Goal: Transaction & Acquisition: Purchase product/service

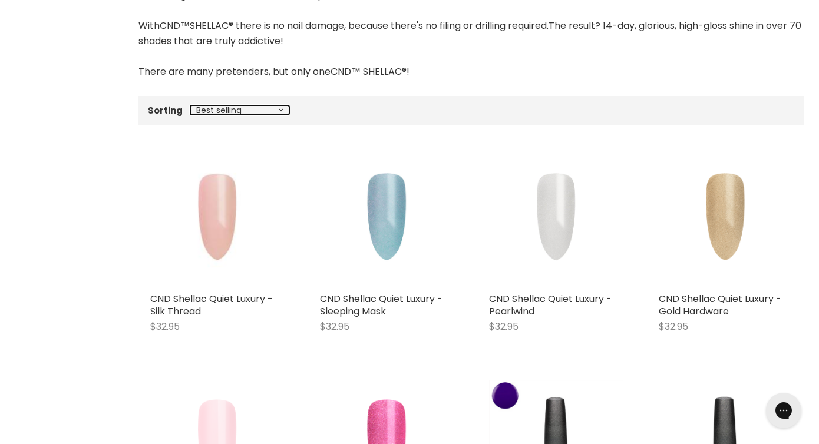
click at [255, 106] on select "Best selling Featured Price, low to high Price, high to low Alphabetically, A-Z…" at bounding box center [239, 109] width 99 height 9
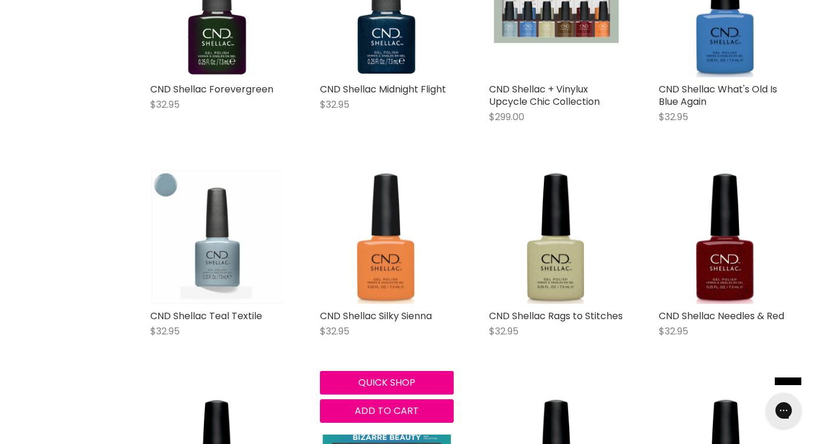
scroll to position [2758, 0]
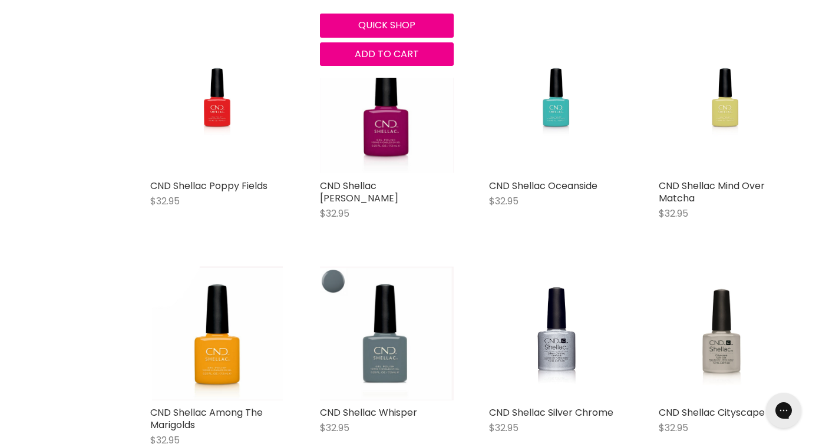
scroll to position [5362, 0]
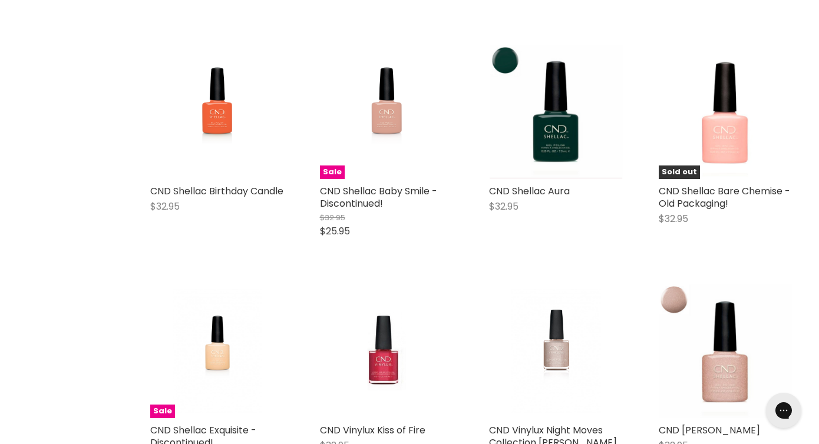
scroll to position [8118, 0]
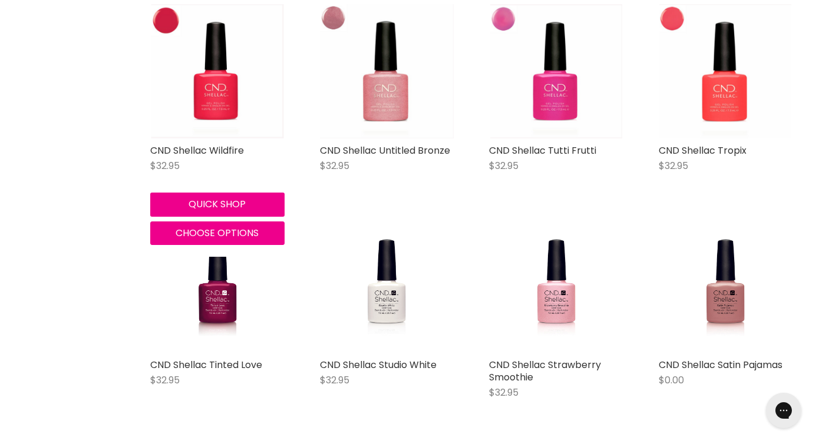
scroll to position [10655, 0]
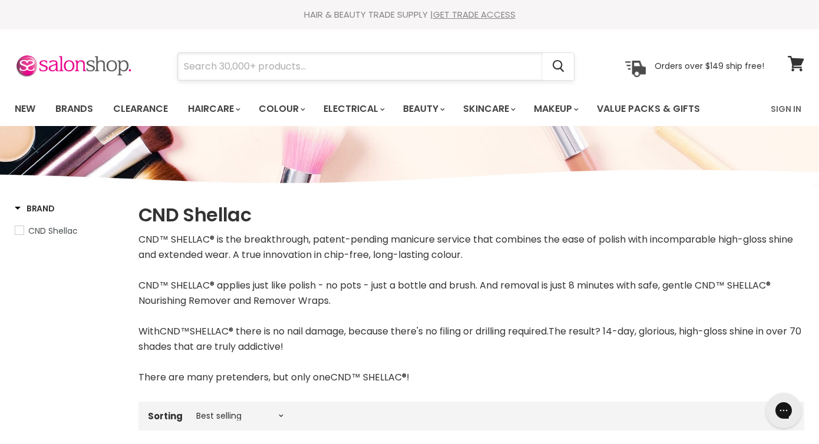
click at [229, 68] on input "Search" at bounding box center [360, 66] width 365 height 27
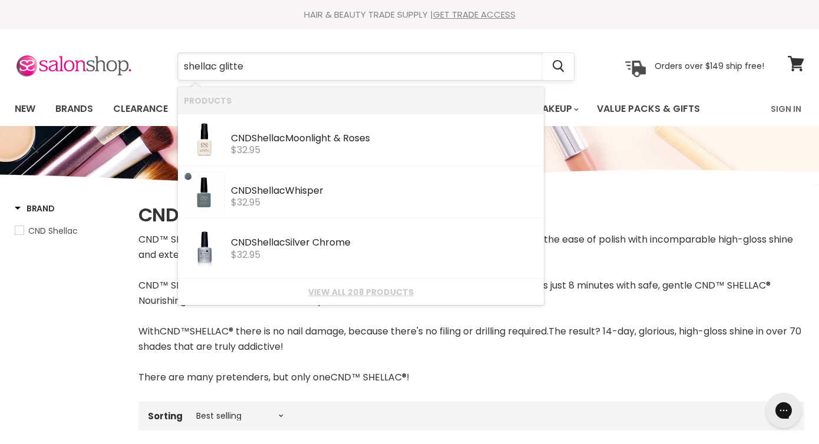
type input "shellac glitter"
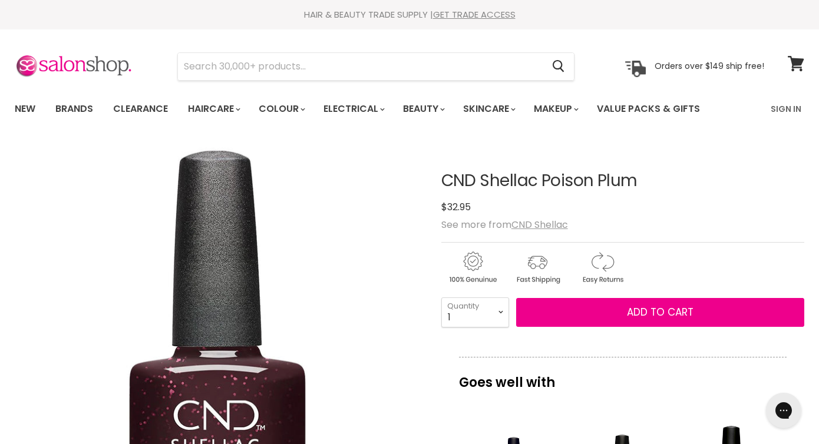
drag, startPoint x: 645, startPoint y: 185, endPoint x: 437, endPoint y: 177, distance: 208.8
copy div "CND Shellac Poison Plum"
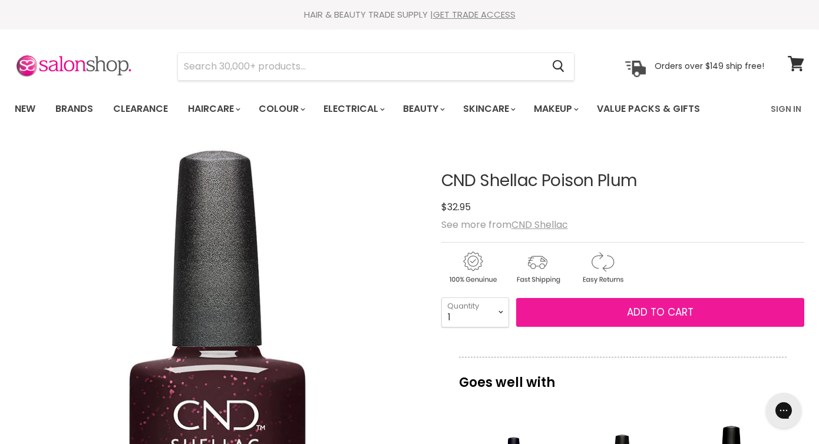
click at [635, 315] on span "Add to cart" at bounding box center [660, 312] width 67 height 14
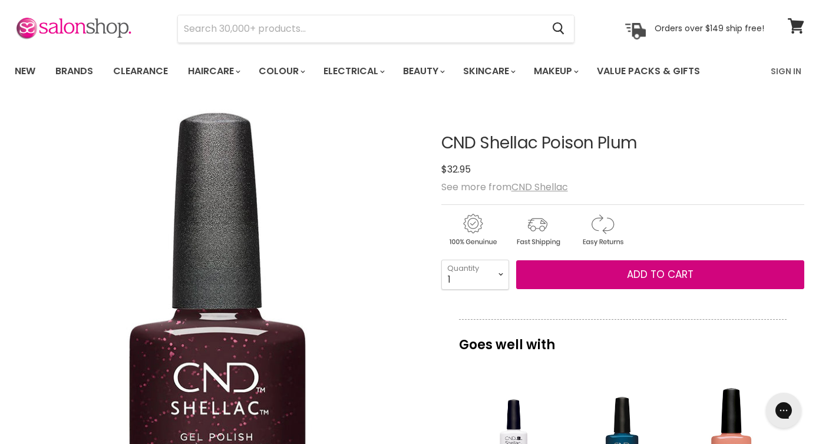
scroll to position [43, 0]
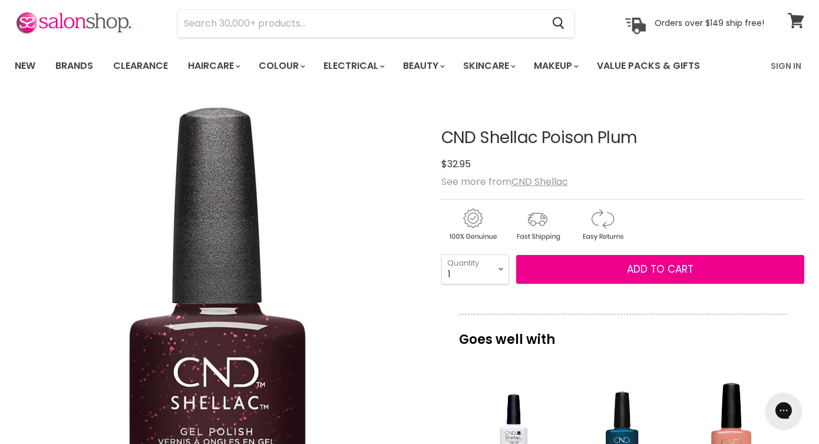
click at [793, 22] on icon at bounding box center [796, 20] width 16 height 15
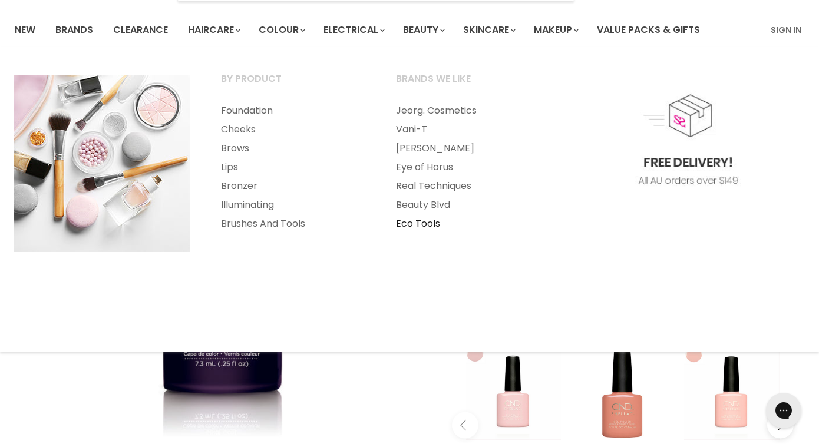
scroll to position [110, 0]
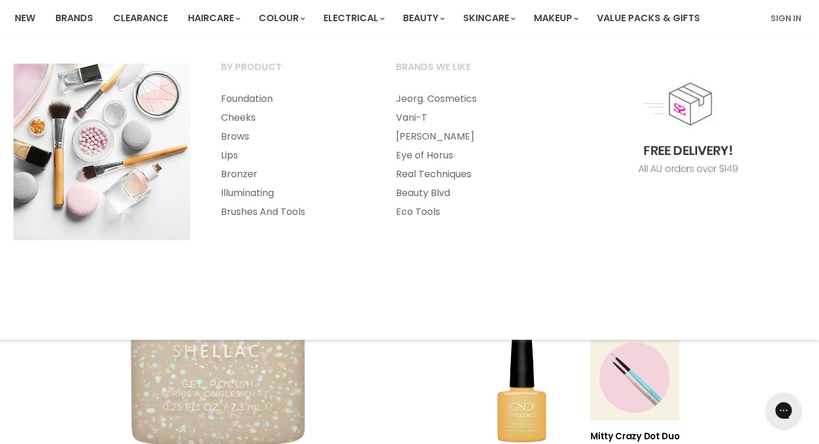
scroll to position [108, 0]
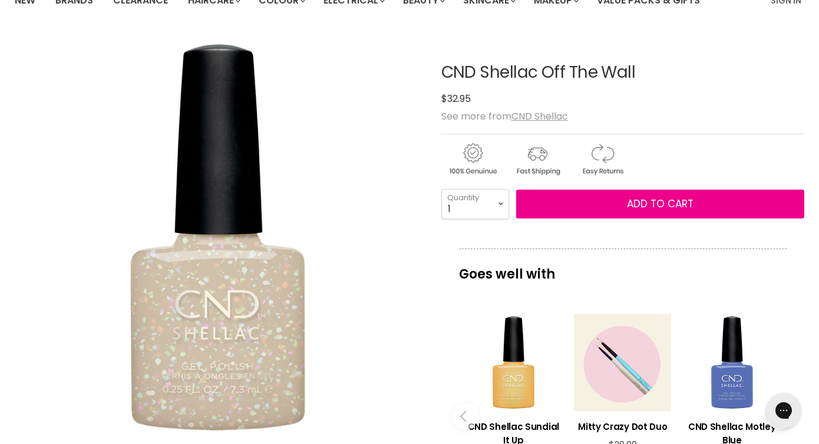
drag, startPoint x: 652, startPoint y: 72, endPoint x: 423, endPoint y: 72, distance: 229.8
click at [423, 72] on article "Click or scroll to zoom Tap or pinch to zoom Click or scroll to zoom" at bounding box center [410, 402] width 790 height 736
copy div "CND Shellac Off The Wall"
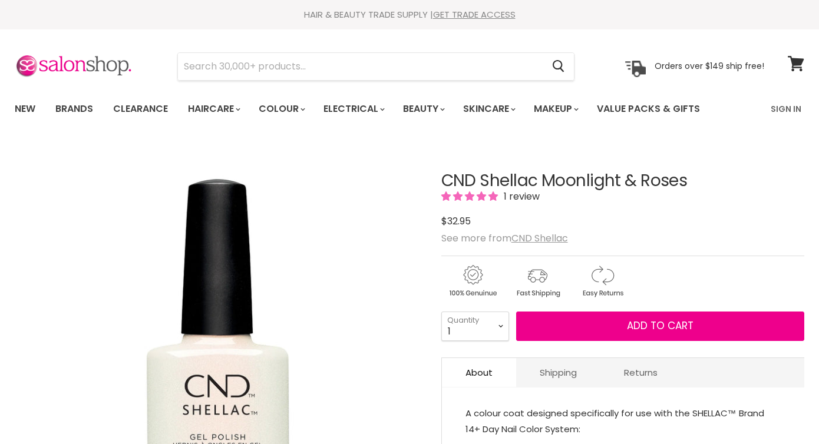
click at [448, 177] on h1 "CND Shellac Moonlight & Roses" at bounding box center [622, 181] width 363 height 18
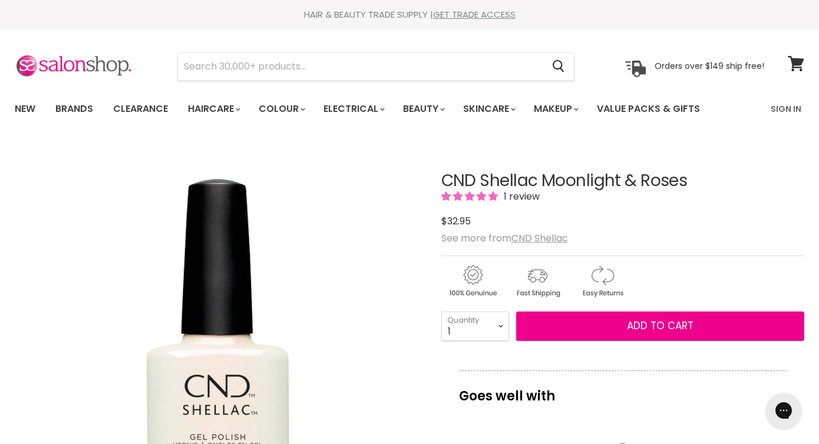
drag, startPoint x: 438, startPoint y: 179, endPoint x: 717, endPoint y: 173, distance: 278.8
copy div "CND Shellac Moonlight & Roses"
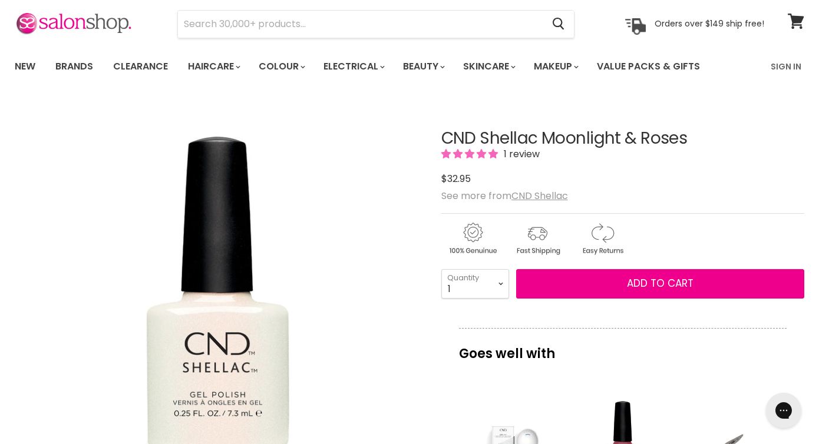
scroll to position [151, 0]
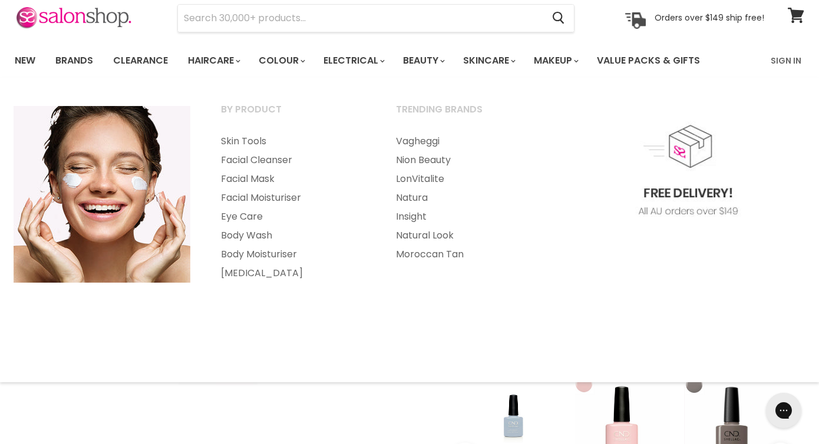
scroll to position [137, 0]
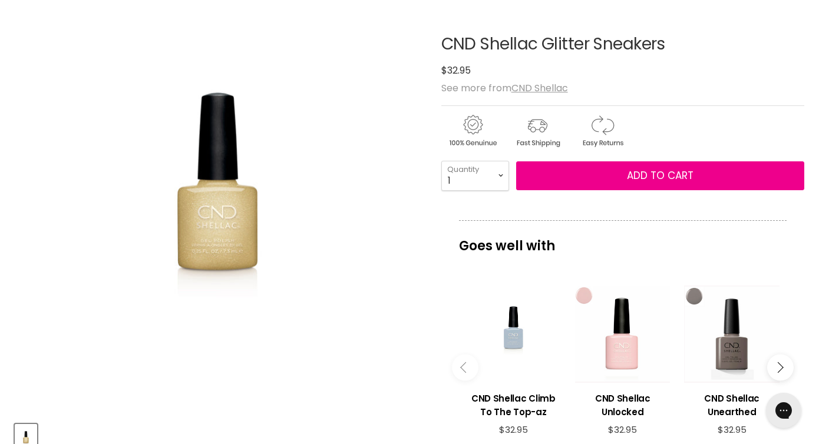
drag, startPoint x: 688, startPoint y: 37, endPoint x: 448, endPoint y: 36, distance: 239.9
click at [444, 37] on h1 "CND Shellac Glitter Sneakers" at bounding box center [622, 44] width 363 height 18
copy h1 "CND Shellac Glitter Sneakers"
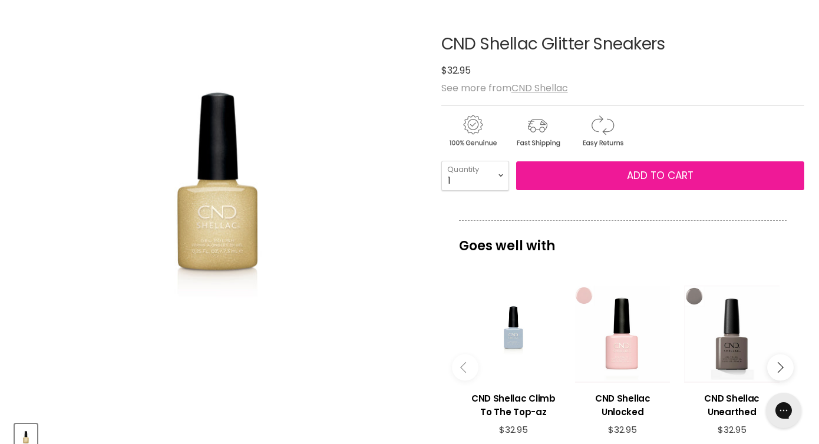
click at [601, 180] on button "Add to cart" at bounding box center [660, 175] width 288 height 29
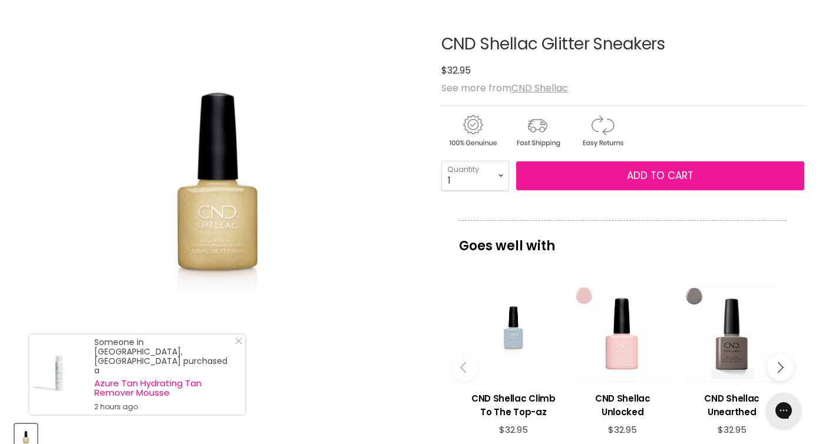
click at [631, 177] on span "Add to cart" at bounding box center [660, 176] width 67 height 14
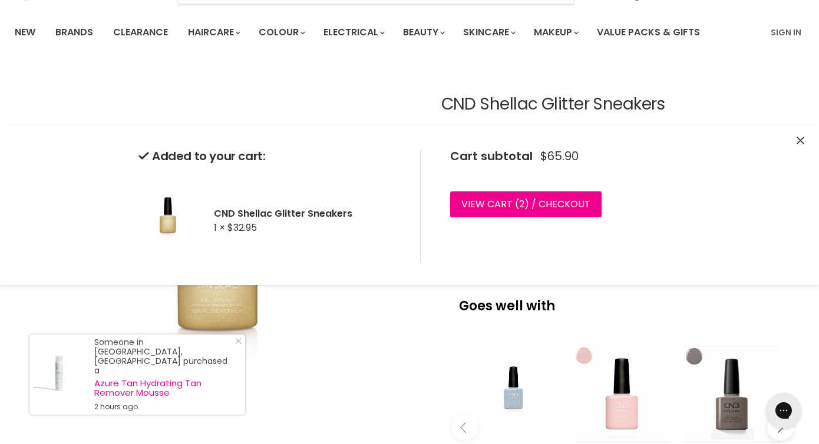
scroll to position [0, 0]
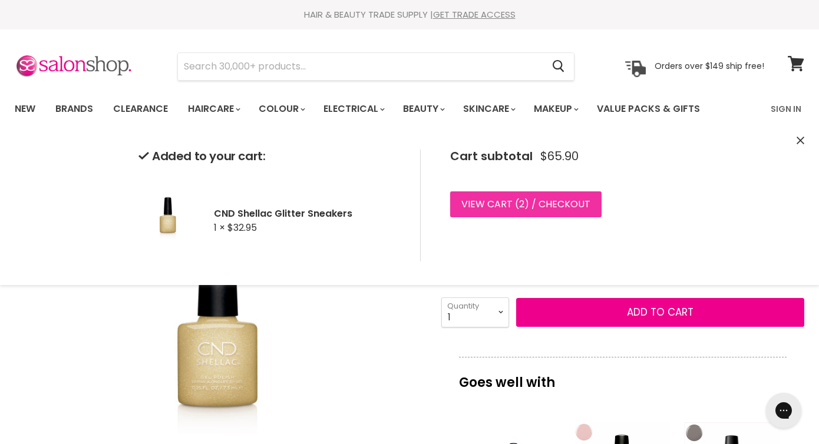
click at [549, 205] on link "View cart ( 2 ) / Checkout" at bounding box center [525, 205] width 151 height 26
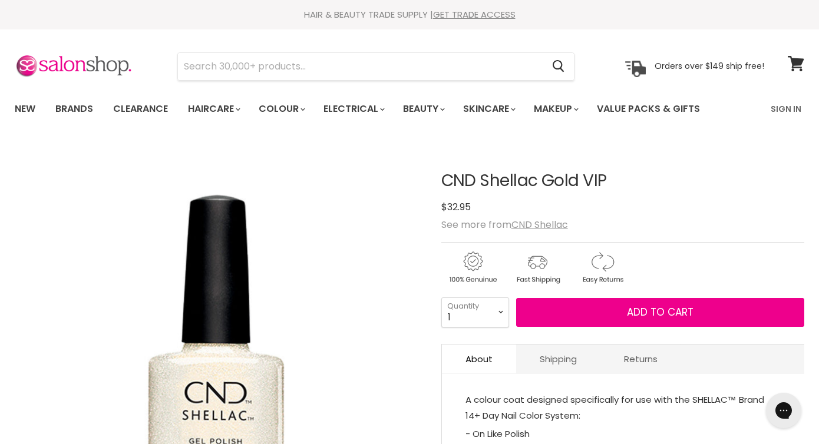
drag, startPoint x: 612, startPoint y: 186, endPoint x: 439, endPoint y: 182, distance: 173.3
click at [439, 182] on article "Click or scroll to zoom Tap or pinch to zoom CND Shellac Gold VIP No reviews" at bounding box center [410, 367] width 790 height 448
copy div "CND Shellac Gold VIP"
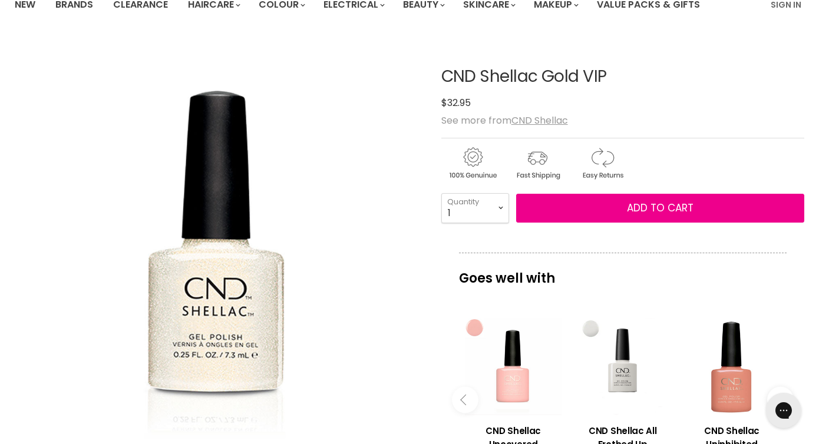
scroll to position [47, 0]
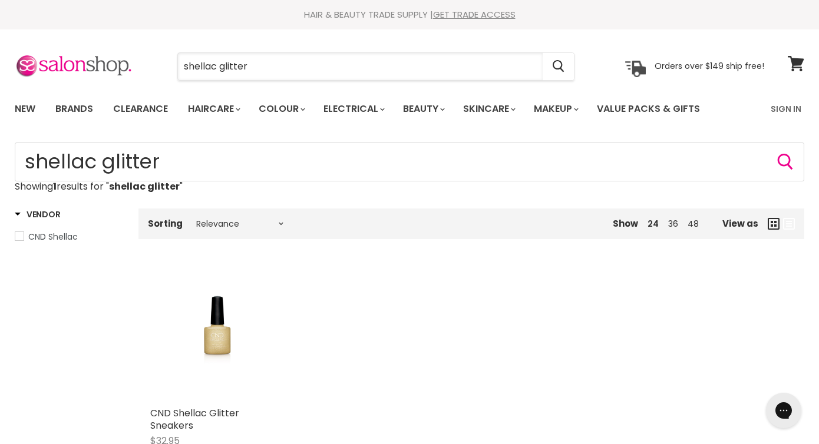
drag, startPoint x: 220, startPoint y: 72, endPoint x: 173, endPoint y: 59, distance: 48.9
click at [173, 59] on div "shellac glitter Cancel" at bounding box center [375, 66] width 457 height 27
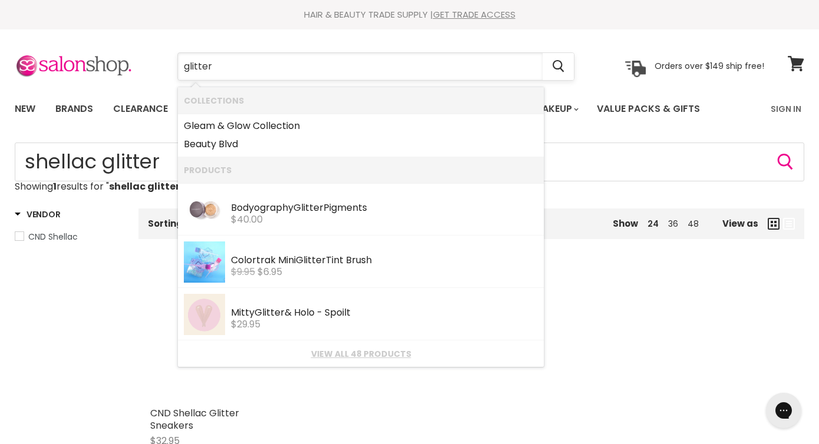
click at [233, 70] on input "glitter" at bounding box center [360, 66] width 365 height 27
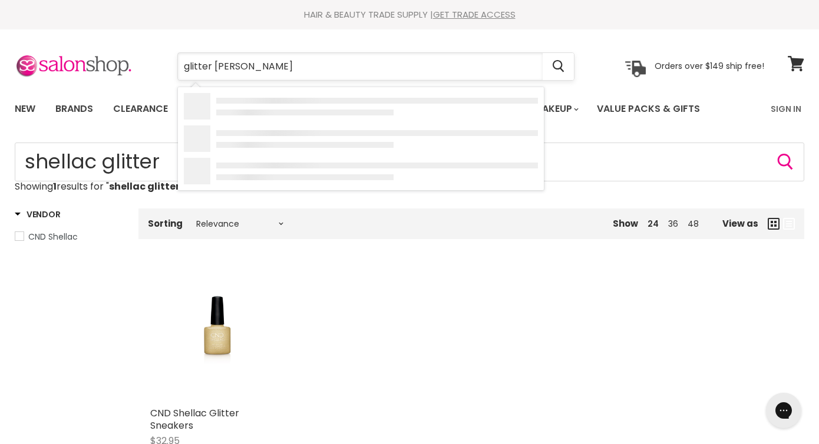
type input "glitter shellac"
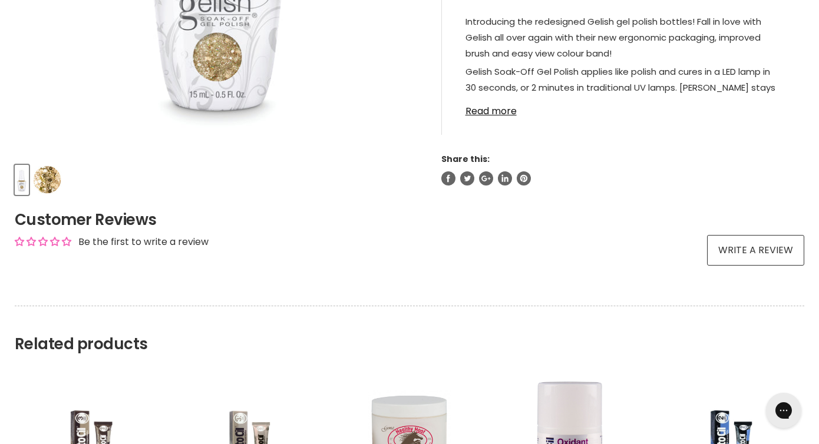
click at [52, 171] on img "Product thumbnails" at bounding box center [48, 180] width 28 height 28
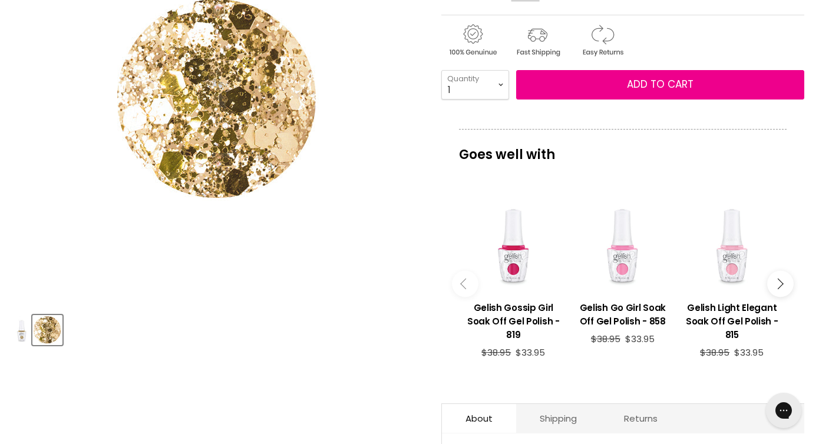
scroll to position [331, 0]
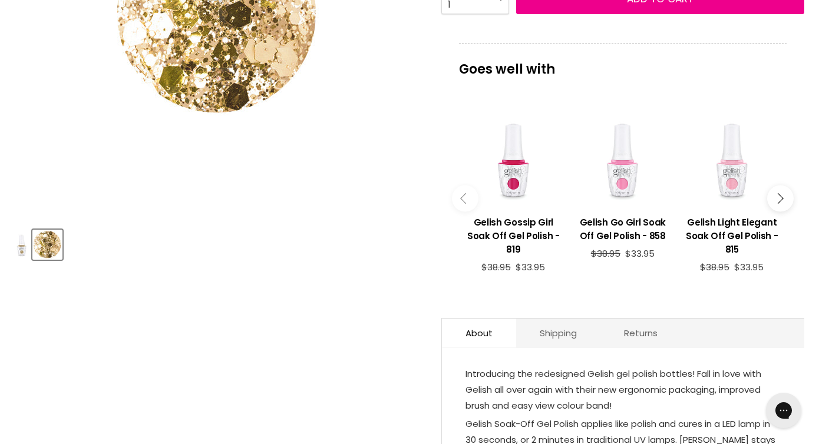
click at [25, 244] on img "Product thumbnails" at bounding box center [22, 245] width 12 height 28
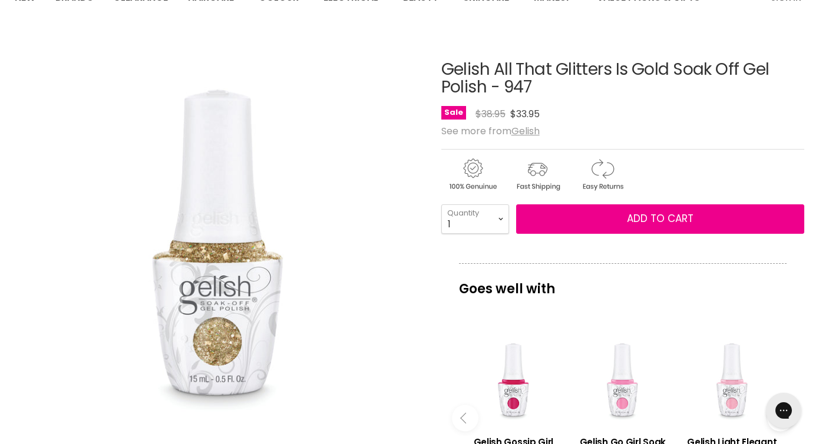
scroll to position [0, 0]
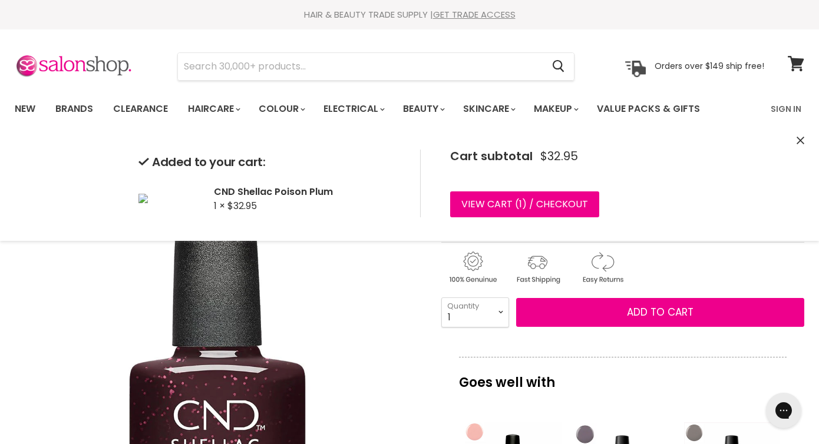
click at [404, 271] on img "CND Shellac Poison Plum image. Click or Scroll to Zoom." at bounding box center [218, 346] width 407 height 407
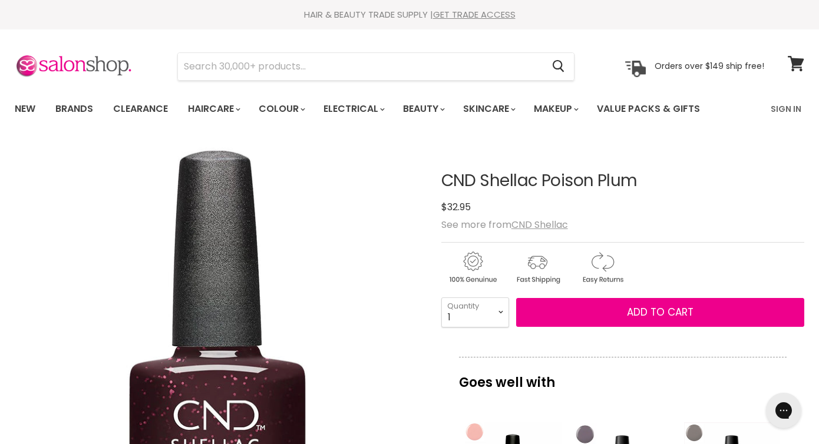
drag, startPoint x: 652, startPoint y: 173, endPoint x: 437, endPoint y: 170, distance: 215.7
copy div "CND Shellac Poison Plum"
click at [789, 58] on icon at bounding box center [796, 63] width 17 height 15
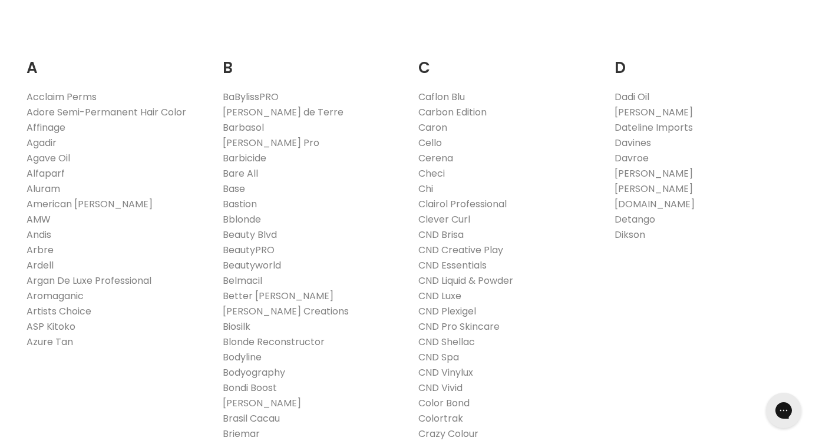
scroll to position [230, 0]
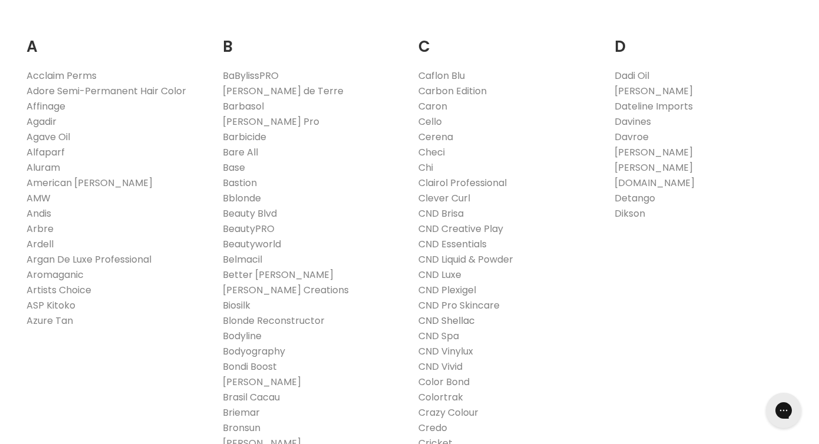
click at [463, 323] on link "CND Shellac" at bounding box center [446, 321] width 57 height 14
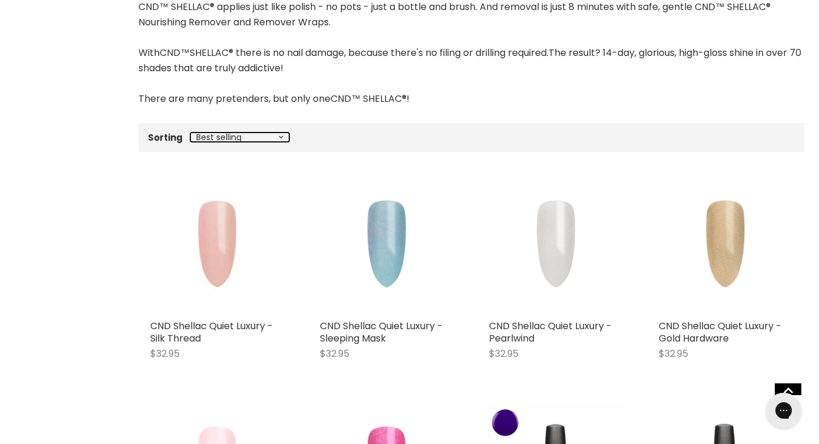
click at [262, 138] on select "Best selling Featured Price, low to high Price, high to low Alphabetically, A-Z…" at bounding box center [239, 137] width 99 height 9
select select "created-descending"
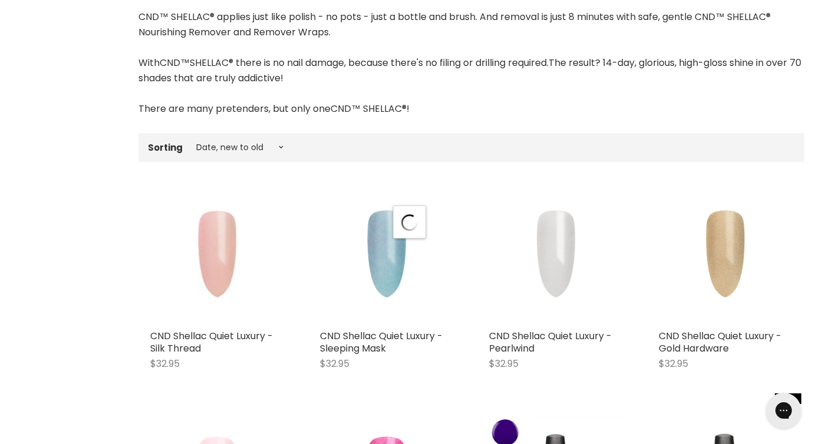
select select "created-descending"
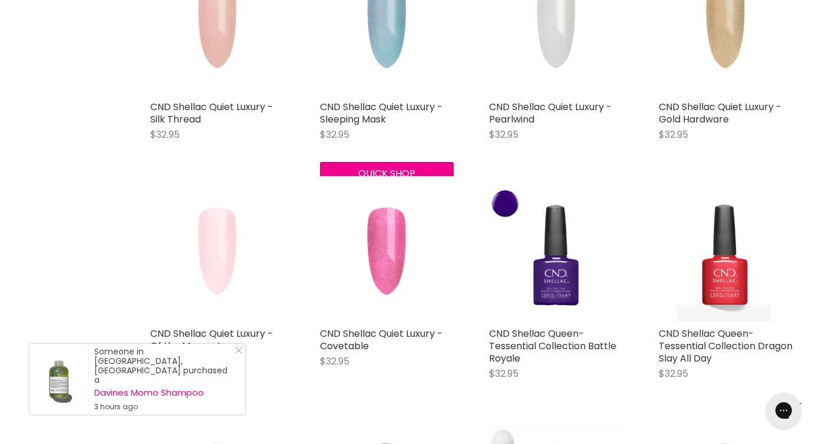
scroll to position [599, 0]
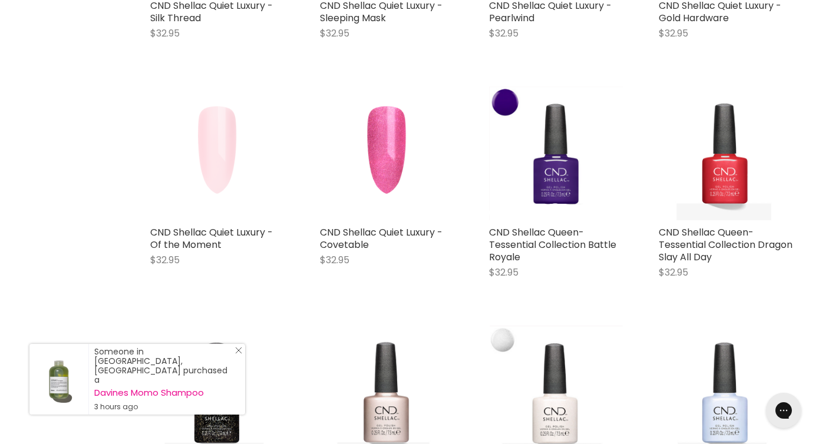
click at [238, 354] on icon "Close Icon" at bounding box center [238, 350] width 7 height 7
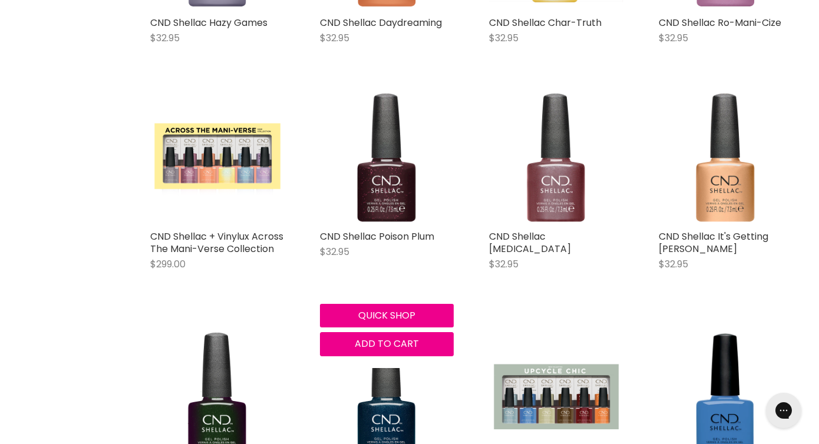
scroll to position [2452, 0]
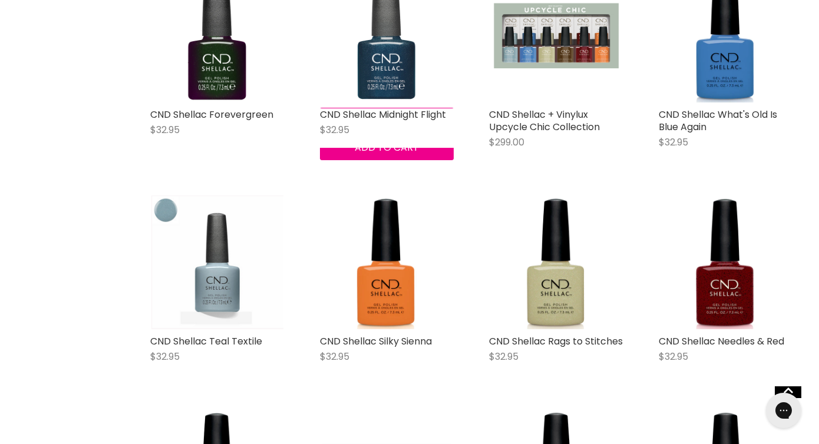
scroll to position [2709, 0]
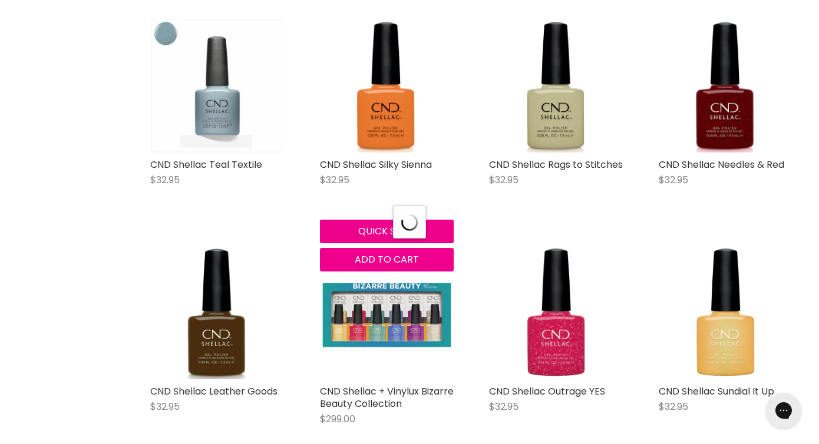
select select "created-descending"
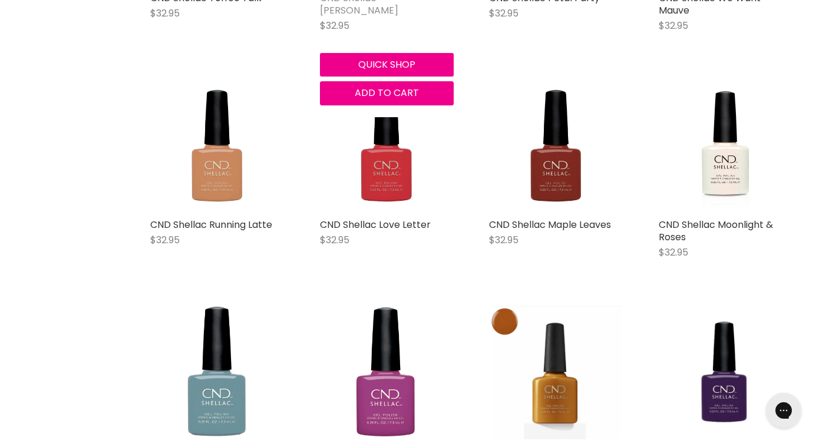
scroll to position [4579, 0]
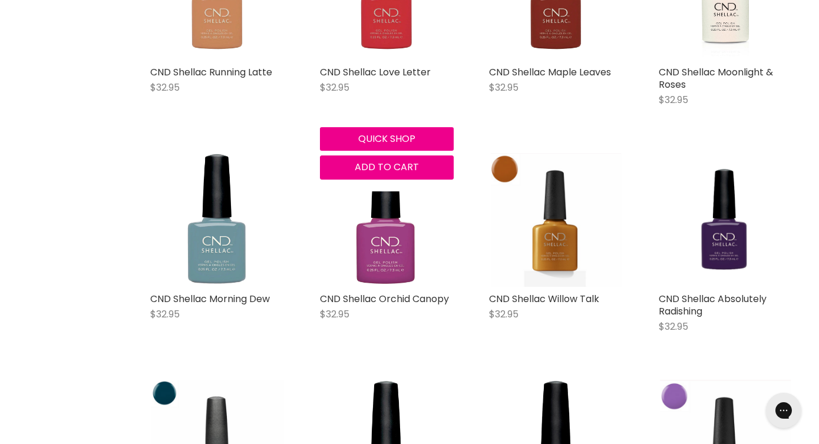
click at [430, 154] on div "CND Shellac Love Letter $32.95 CND Shellac Quick shop Add to cart" at bounding box center [387, 53] width 158 height 277
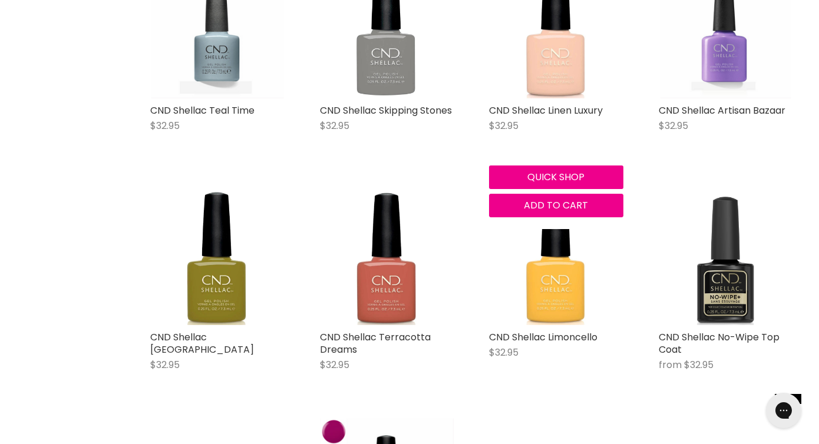
scroll to position [4998, 0]
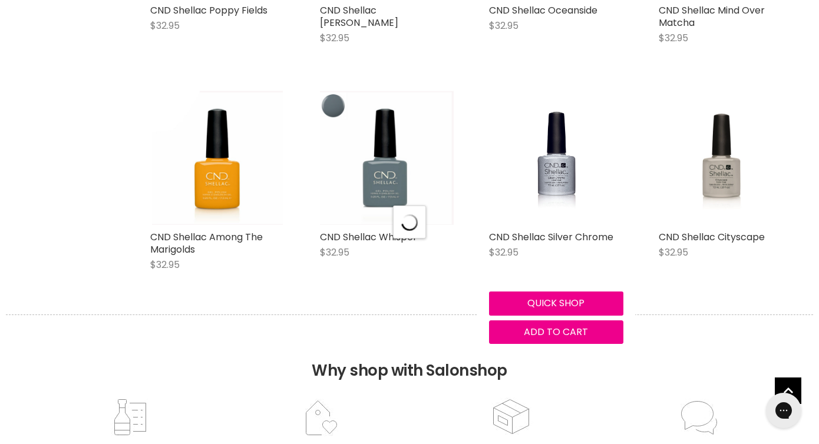
scroll to position [5572, 0]
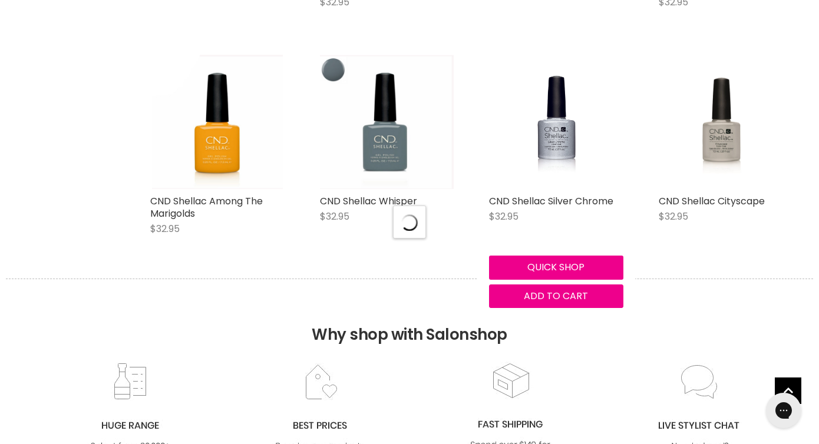
select select "created-descending"
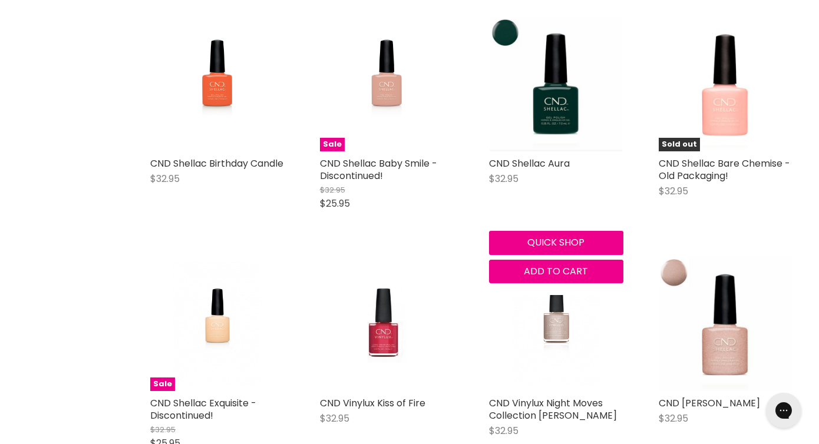
scroll to position [8128, 0]
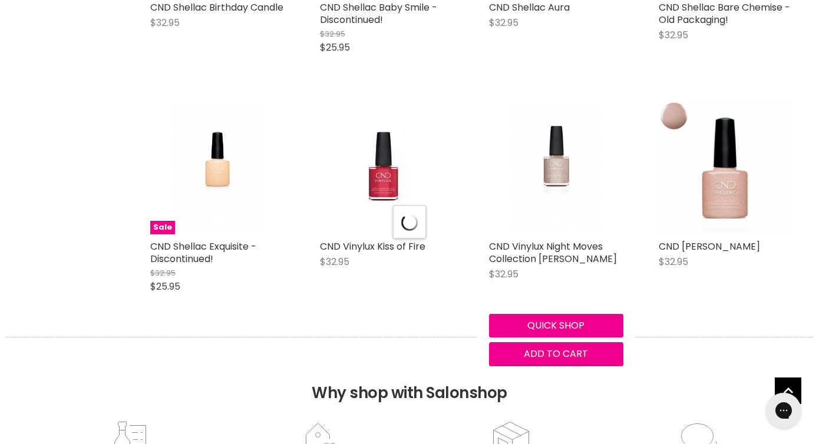
scroll to position [8315, 0]
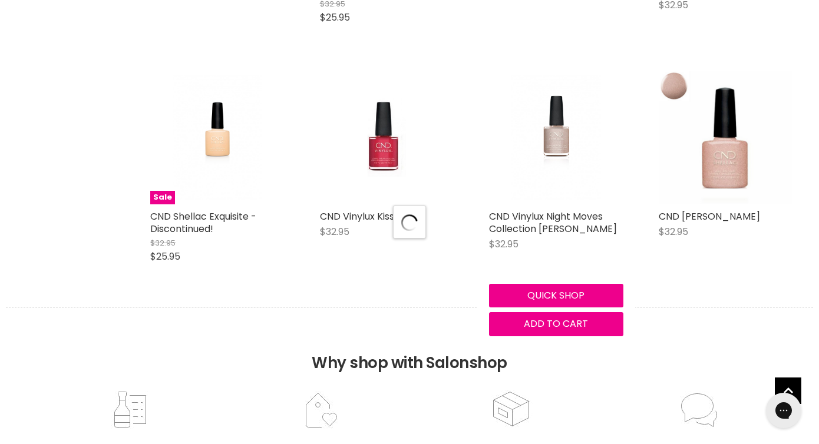
select select "created-descending"
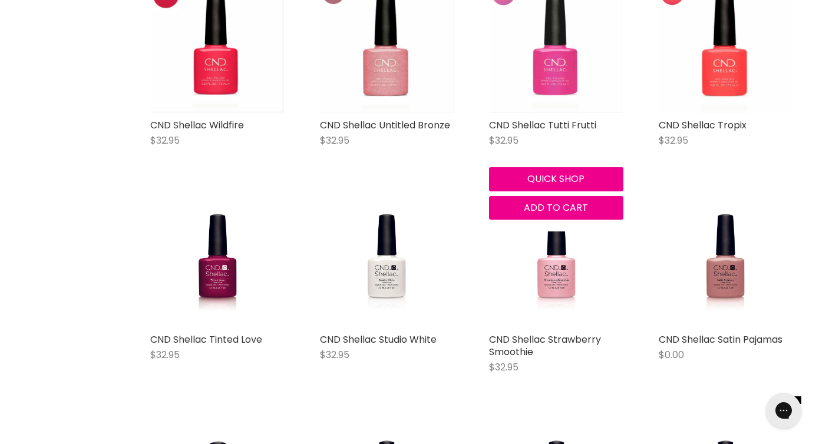
scroll to position [10688, 0]
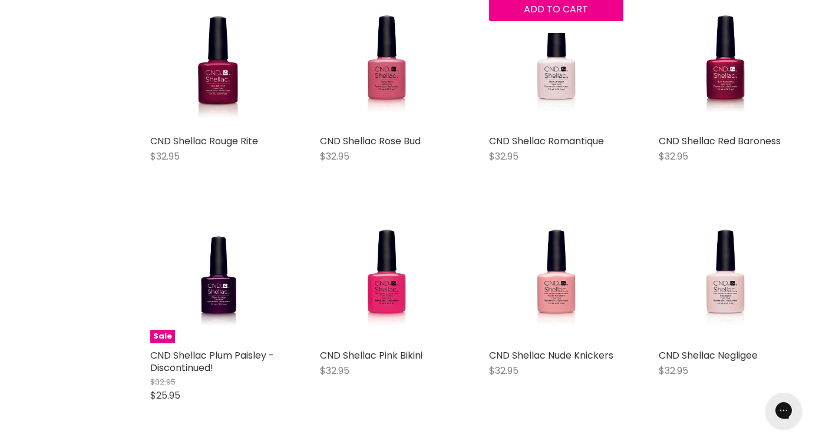
scroll to position [10987, 0]
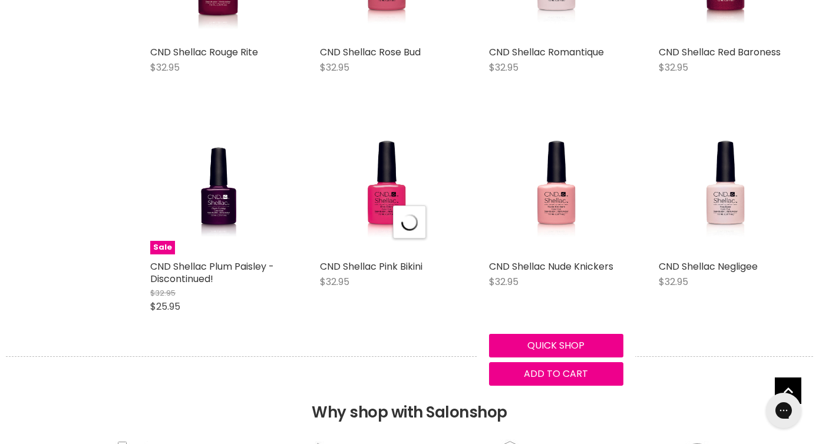
select select "created-descending"
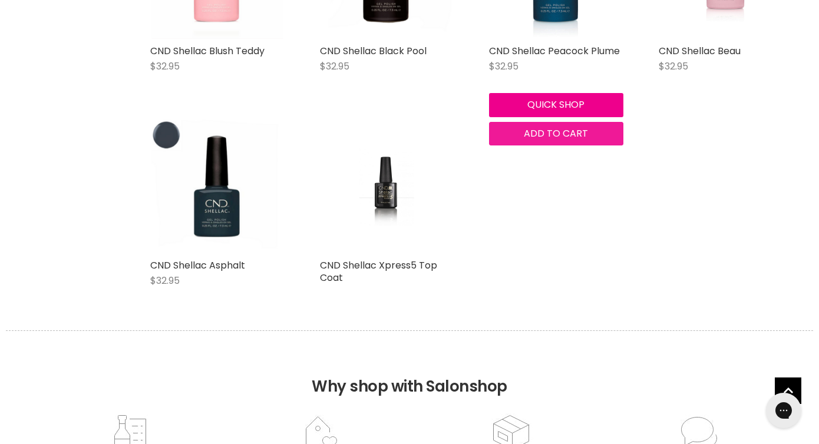
scroll to position [12550, 0]
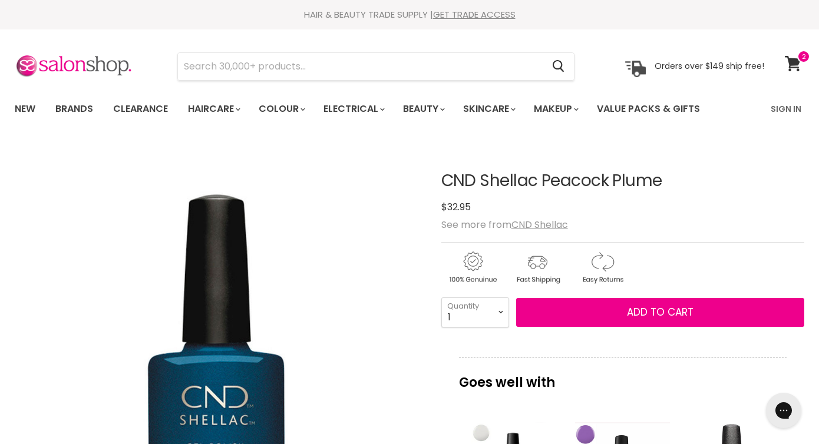
drag, startPoint x: 664, startPoint y: 175, endPoint x: 417, endPoint y: 176, distance: 247.5
copy article "CND Shellac Peacock Plume"
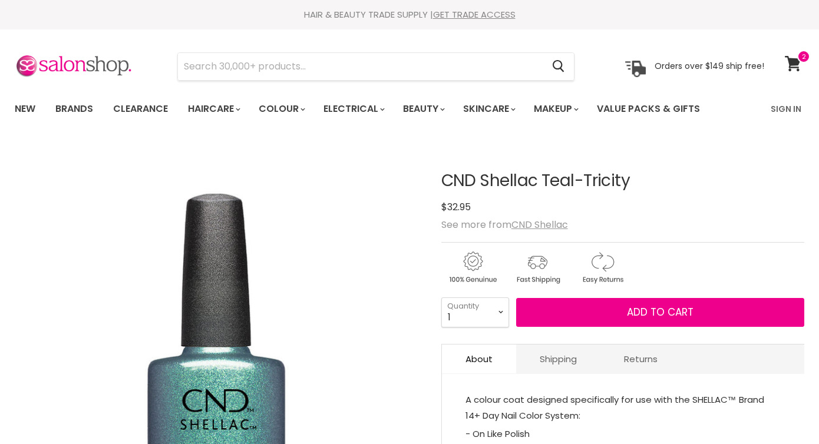
click at [440, 176] on article "Click or scroll to zoom Tap or pinch to zoom CND Shellac Teal-Tricity No reviews" at bounding box center [410, 367] width 790 height 448
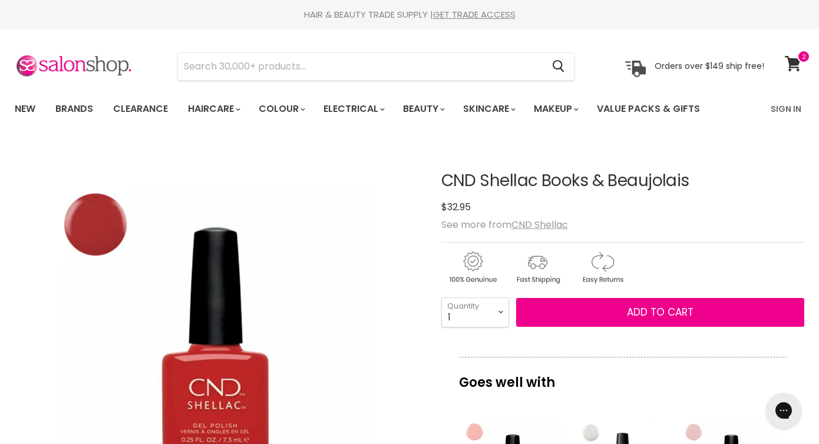
click at [672, 182] on h1 "CND Shellac Books & Beaujolais" at bounding box center [622, 181] width 363 height 18
copy div "CND Shellac Books & Beaujolais No reviews"
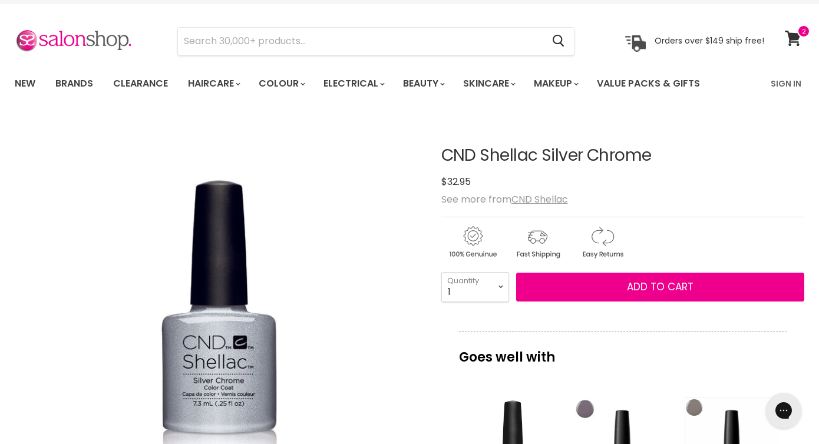
scroll to position [67, 0]
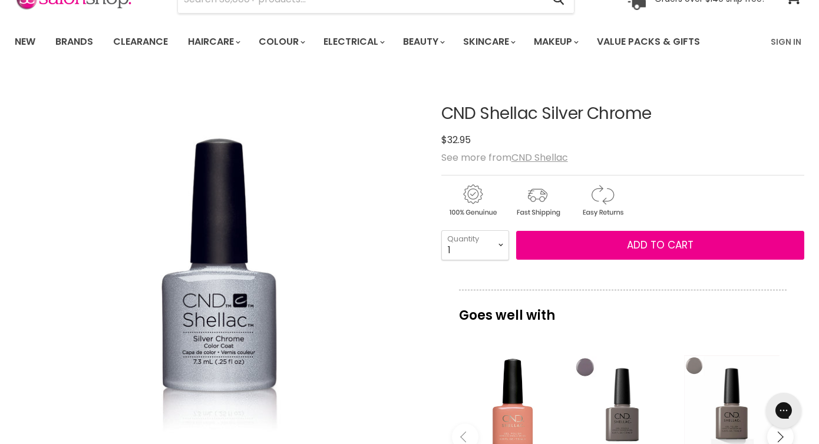
drag, startPoint x: 657, startPoint y: 113, endPoint x: 422, endPoint y: 112, distance: 234.6
click at [422, 112] on article "Click or scroll to zoom Tap or pinch to zoom CND Shellac Silver Chrome No revie…" at bounding box center [410, 422] width 790 height 695
copy div "CND Shellac Silver Chrome"
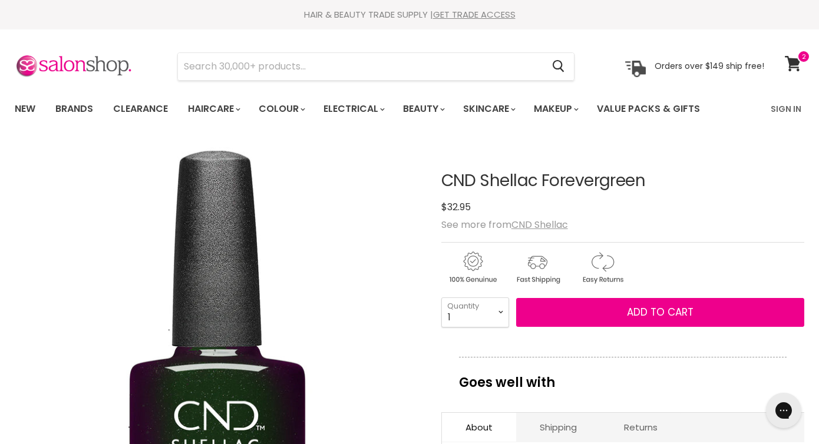
drag, startPoint x: 626, startPoint y: 181, endPoint x: 431, endPoint y: 181, distance: 195.7
click at [431, 181] on article "Click or scroll to zoom Tap or pinch to zoom CND Shellac Forevergreen No reviews" at bounding box center [410, 388] width 790 height 490
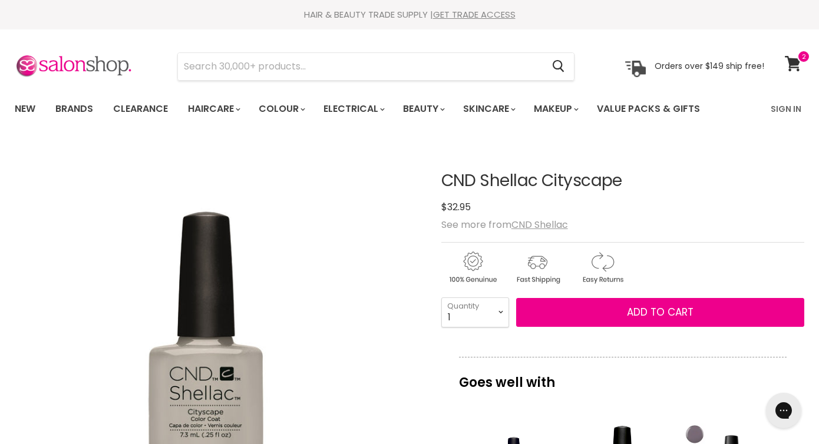
drag, startPoint x: 626, startPoint y: 183, endPoint x: 436, endPoint y: 182, distance: 189.8
copy div "CND Shellac Cityscape"
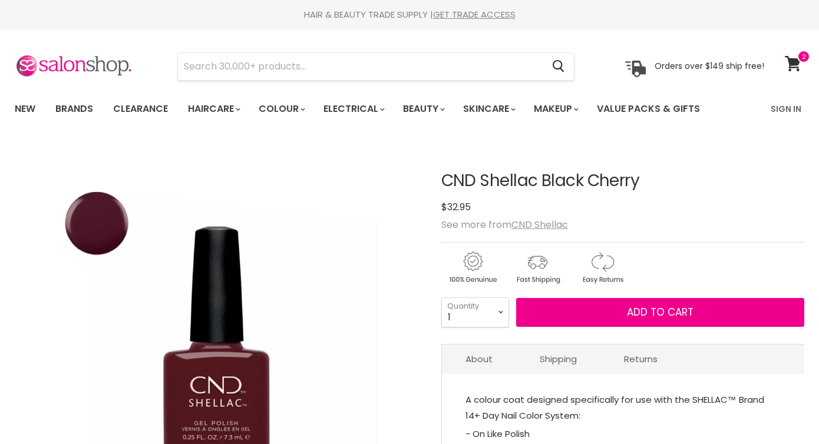
click at [598, 180] on h1 "CND Shellac Black Cherry" at bounding box center [622, 181] width 363 height 18
copy div "CND Shellac Black Cherry No reviews"
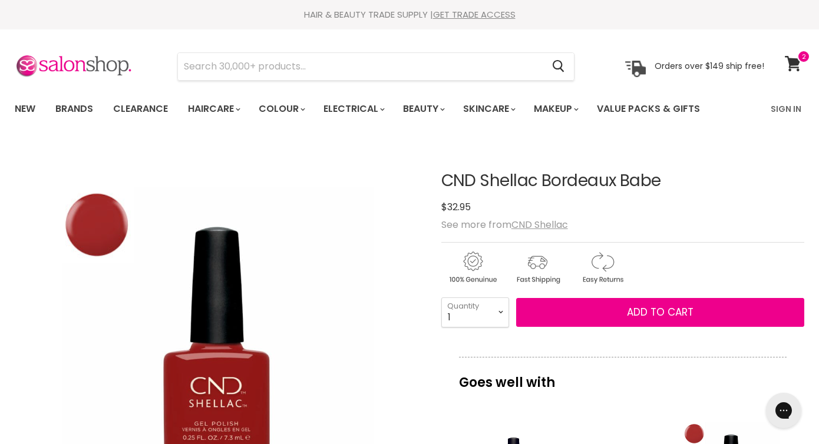
drag, startPoint x: 682, startPoint y: 179, endPoint x: 444, endPoint y: 176, distance: 237.5
click at [444, 176] on h1 "CND Shellac Bordeaux Babe" at bounding box center [622, 181] width 363 height 18
copy h1 "CND Shellac Bordeaux Babe"
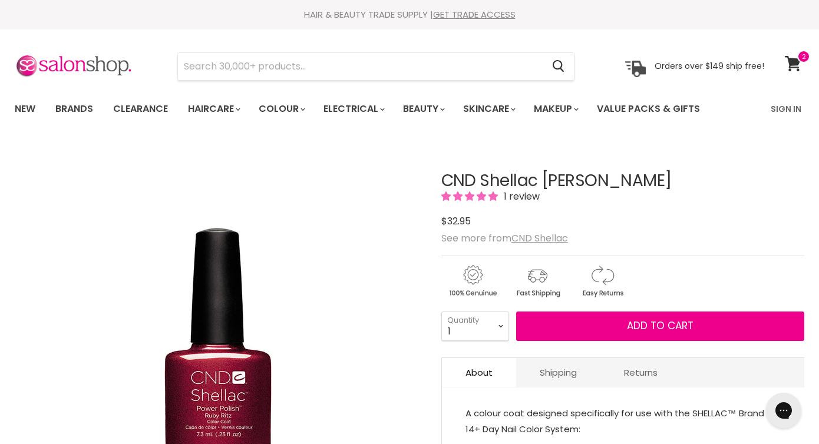
drag, startPoint x: 611, startPoint y: 179, endPoint x: 439, endPoint y: 173, distance: 172.2
click at [436, 173] on article "Click or scroll to zoom Tap or pinch to zoom CND Shellac [PERSON_NAME] 1 review" at bounding box center [410, 367] width 790 height 448
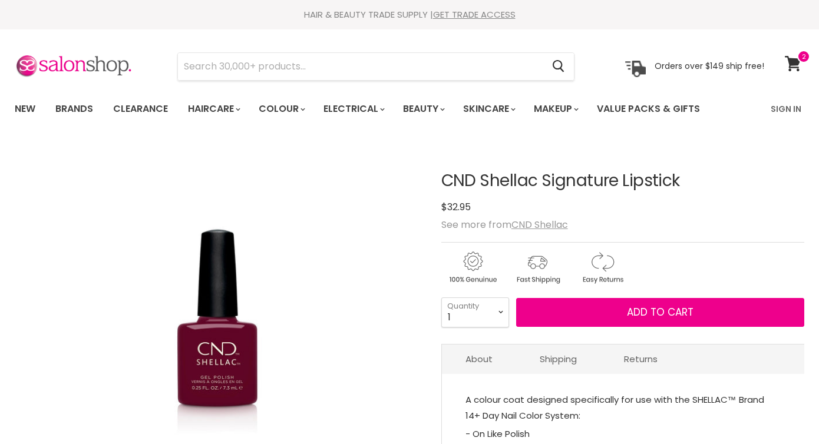
click at [588, 164] on div "CND Shellac Signature Lipstick No reviews $32.95 See more from CND Shellac 1 2" at bounding box center [622, 353] width 363 height 421
click at [588, 190] on h1 "CND Shellac Signature Lipstick" at bounding box center [622, 181] width 363 height 18
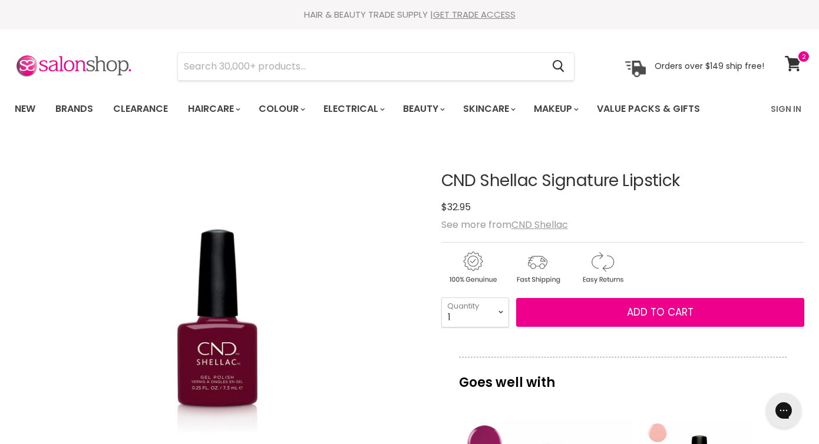
click at [588, 190] on h1 "CND Shellac Signature Lipstick" at bounding box center [622, 181] width 363 height 18
copy div "CND Shellac Signature Lipstick No reviews"
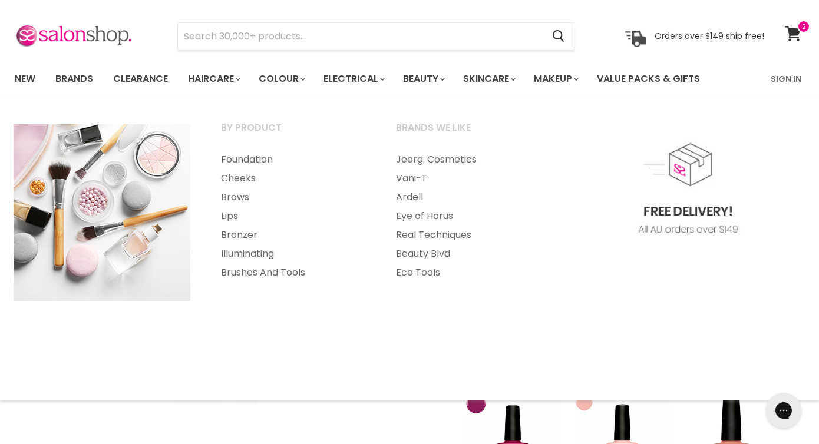
scroll to position [48, 0]
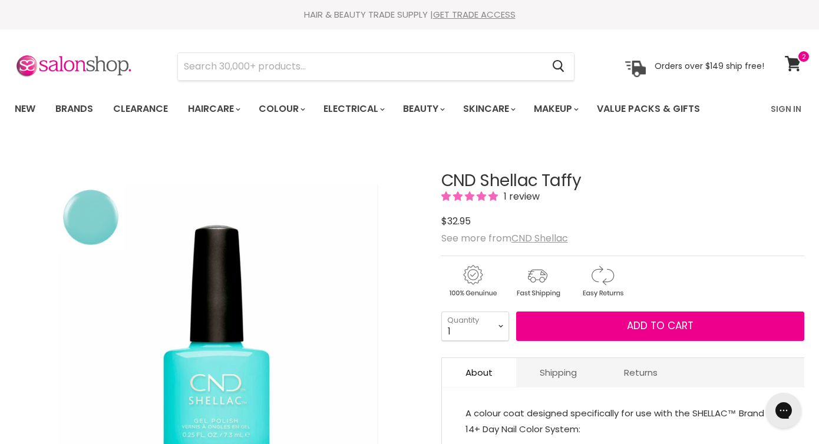
drag, startPoint x: 582, startPoint y: 183, endPoint x: 431, endPoint y: 180, distance: 150.9
click at [431, 180] on article "Click or scroll to zoom Tap or pinch to zoom CND Shellac Taffy 1 review" at bounding box center [410, 367] width 790 height 448
copy div "CND Shellac Taffy"
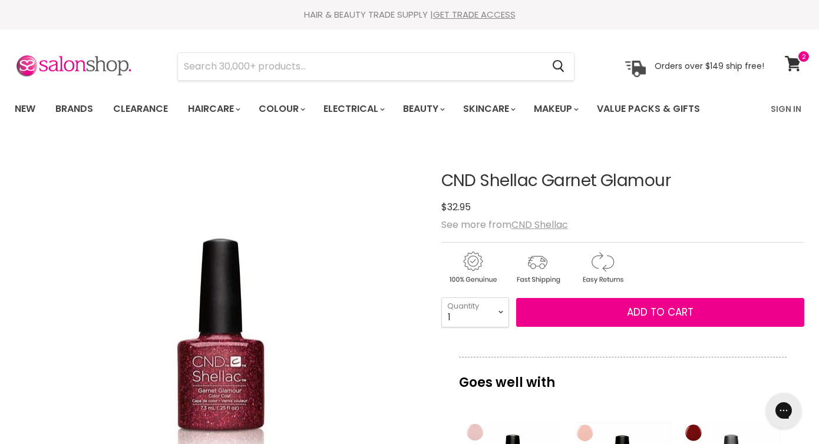
copy h1 "CND Shellac Garnet Glamour"
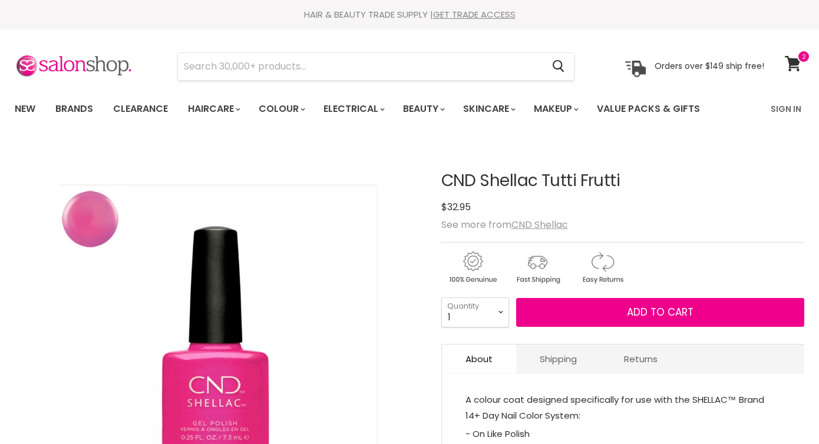
click at [386, 179] on article "Click or scroll to zoom Tap or pinch to zoom CND Shellac Tutti Frutti No reviews" at bounding box center [410, 367] width 790 height 448
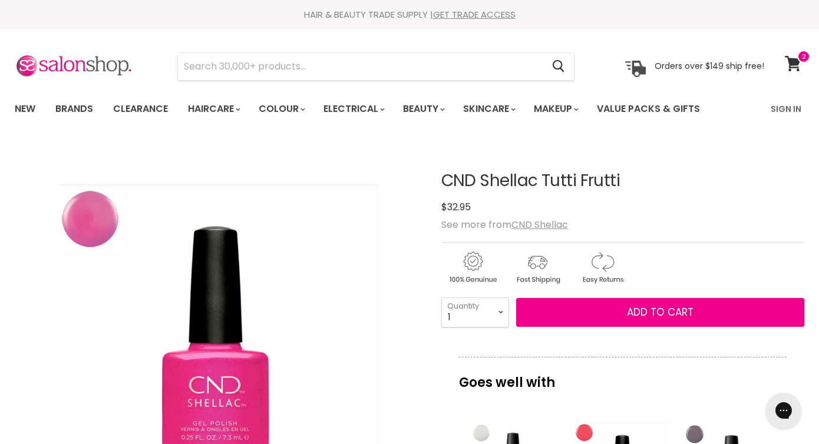
click at [619, 186] on h1 "CND Shellac Tutti Frutti" at bounding box center [622, 181] width 363 height 18
drag, startPoint x: 621, startPoint y: 183, endPoint x: 446, endPoint y: 180, distance: 175.7
click at [446, 180] on h1 "CND Shellac Tutti Frutti" at bounding box center [622, 181] width 363 height 18
copy h1 "CND Shellac Tutti Frutti"
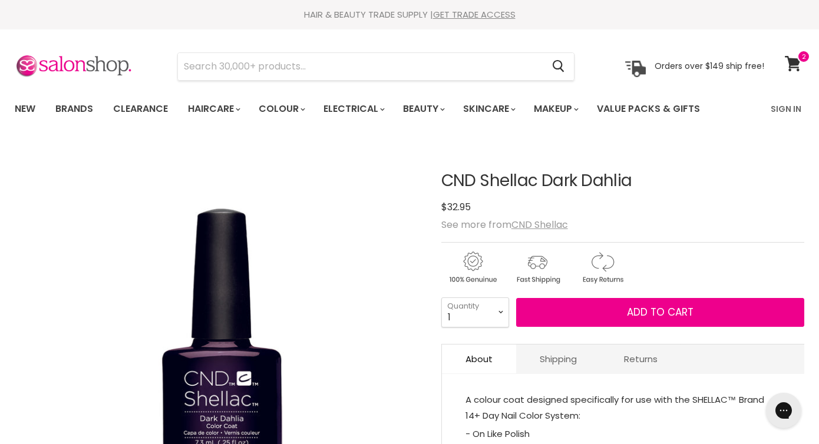
click at [446, 182] on h1 "CND Shellac Dark Dahlia" at bounding box center [622, 181] width 363 height 18
